Goal: Transaction & Acquisition: Subscribe to service/newsletter

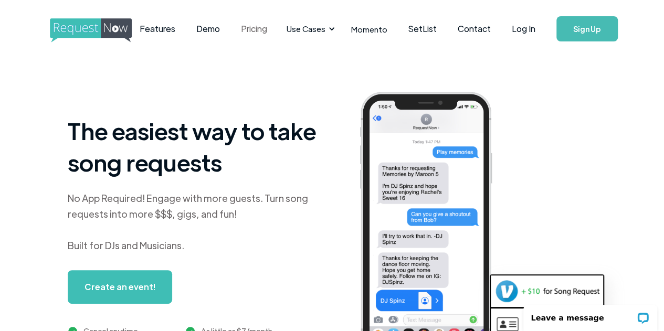
click at [277, 34] on link "Pricing" at bounding box center [253, 29] width 47 height 33
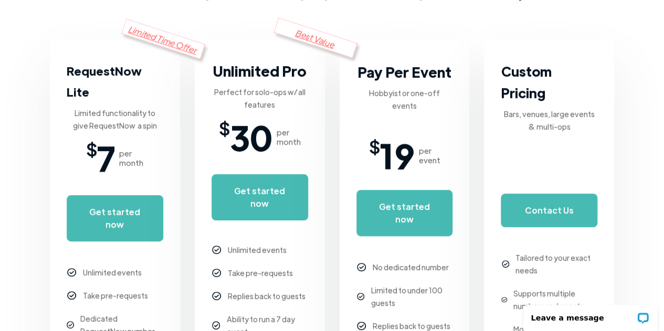
scroll to position [206, 0]
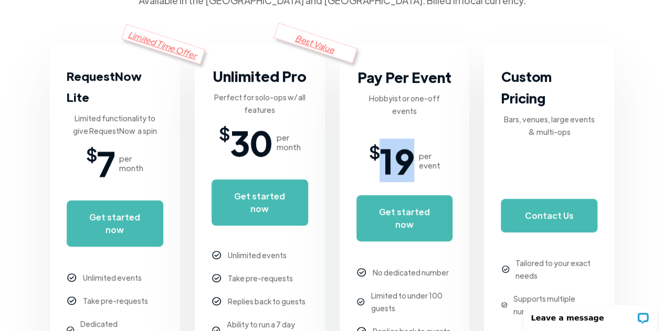
drag, startPoint x: 380, startPoint y: 151, endPoint x: 410, endPoint y: 146, distance: 29.8
click at [410, 146] on span "19" at bounding box center [396, 160] width 35 height 31
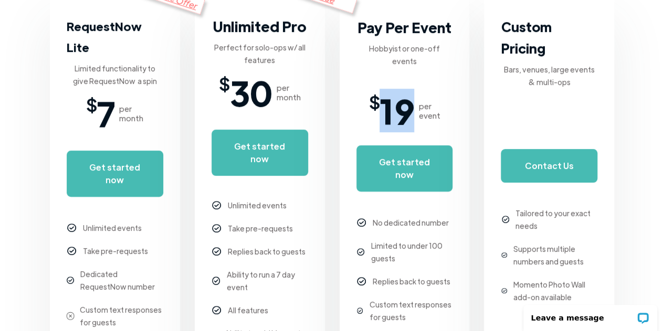
scroll to position [256, 0]
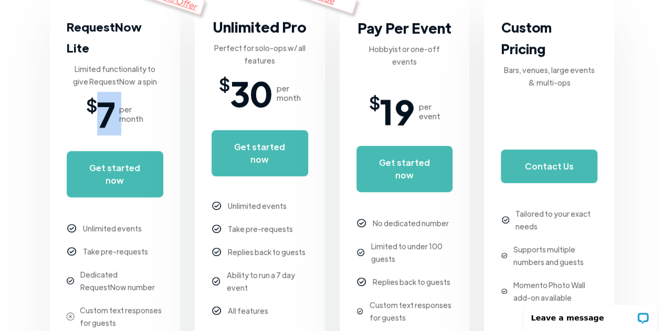
drag, startPoint x: 92, startPoint y: 88, endPoint x: 119, endPoint y: 89, distance: 26.8
click at [119, 98] on div "$ 7 per month" at bounding box center [114, 113] width 57 height 31
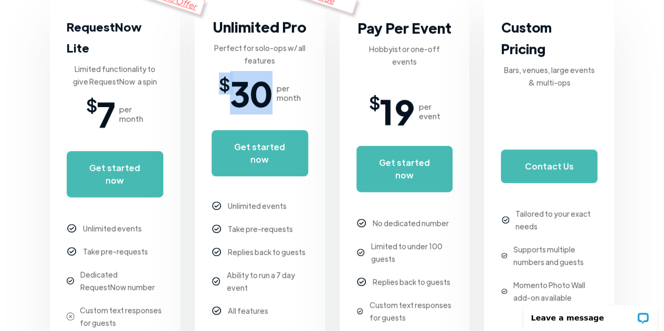
drag, startPoint x: 221, startPoint y: 90, endPoint x: 271, endPoint y: 90, distance: 50.4
click at [271, 90] on div "$ 30" at bounding box center [246, 92] width 54 height 31
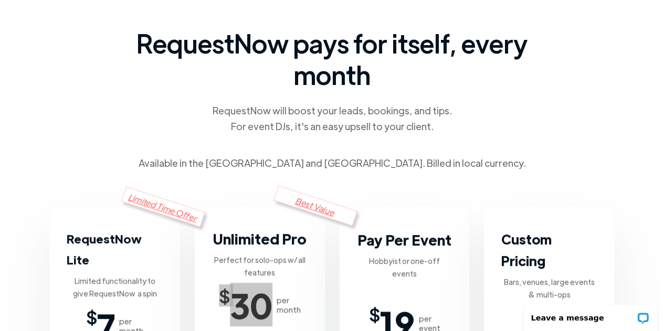
scroll to position [80, 0]
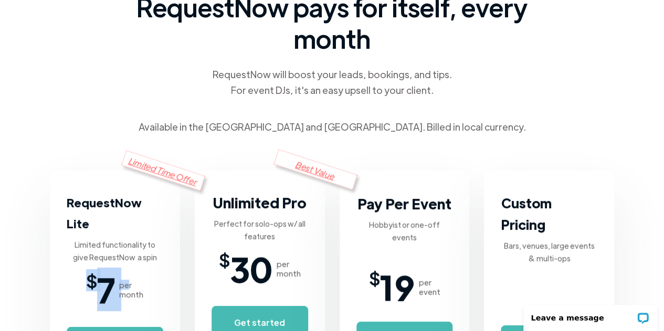
drag, startPoint x: 88, startPoint y: 256, endPoint x: 129, endPoint y: 267, distance: 42.4
click at [129, 274] on div "$ 7 per month" at bounding box center [114, 289] width 57 height 31
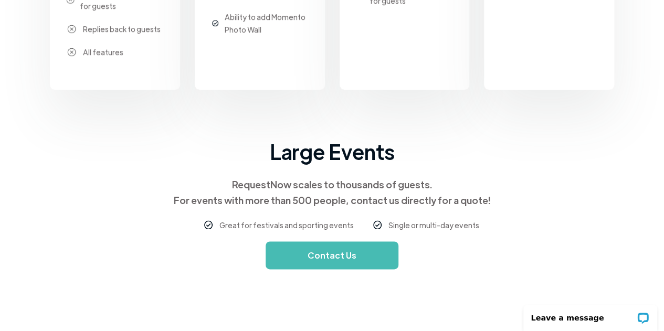
scroll to position [590, 0]
